Goal: Find specific page/section: Find specific page/section

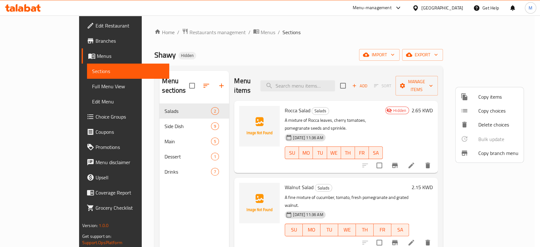
click at [442, 3] on div at bounding box center [270, 123] width 540 height 247
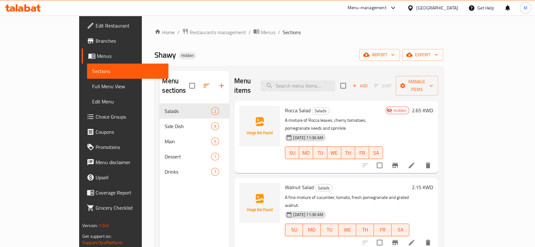
click at [446, 4] on div "[GEOGRAPHIC_DATA]" at bounding box center [432, 7] width 61 height 15
click at [445, 6] on div "[GEOGRAPHIC_DATA]" at bounding box center [437, 7] width 42 height 7
click at [324, 28] on ol "Home / Restaurants management / Menus / Sections" at bounding box center [298, 32] width 289 height 8
click at [446, 3] on div "[GEOGRAPHIC_DATA]" at bounding box center [432, 7] width 61 height 15
click at [446, 6] on div "[GEOGRAPHIC_DATA]" at bounding box center [437, 7] width 42 height 7
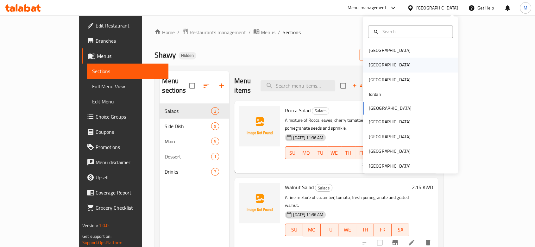
click at [386, 60] on div "[GEOGRAPHIC_DATA]" at bounding box center [410, 65] width 95 height 15
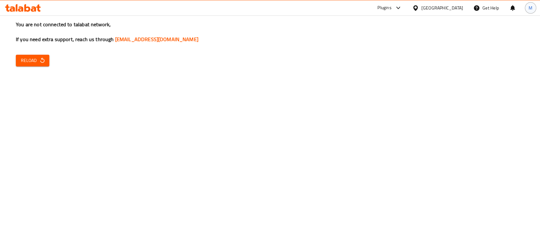
click at [527, 6] on div "M" at bounding box center [530, 7] width 11 height 11
click at [360, 53] on div "You are not connected to talabat network, If you need extra support, reach us t…" at bounding box center [270, 123] width 540 height 247
